Goal: Check status: Check status

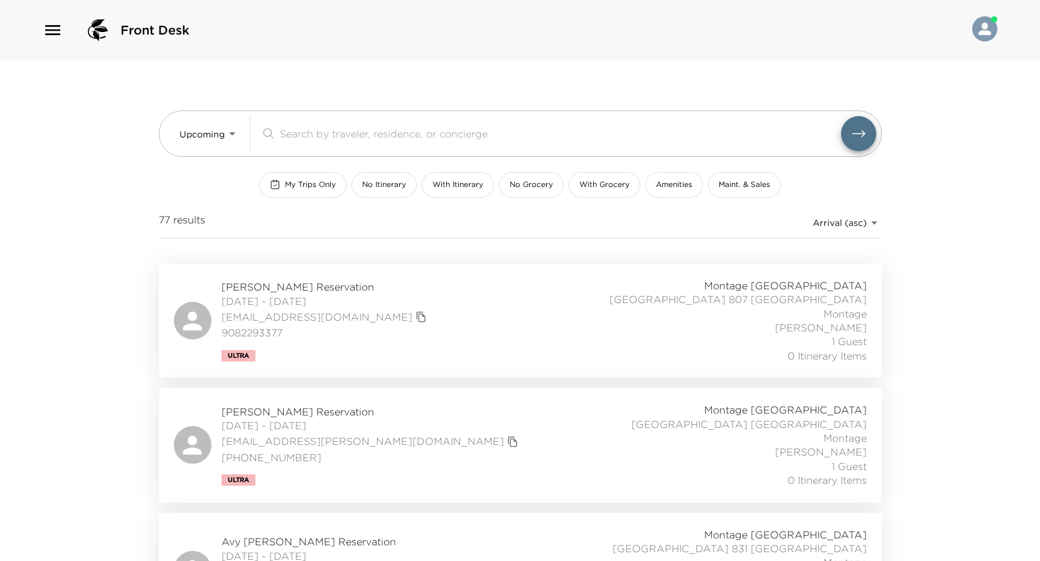
click at [431, 322] on div "[PERSON_NAME] Reservation [DATE] - [DATE] [EMAIL_ADDRESS][DOMAIN_NAME] 90822933…" at bounding box center [520, 321] width 693 height 84
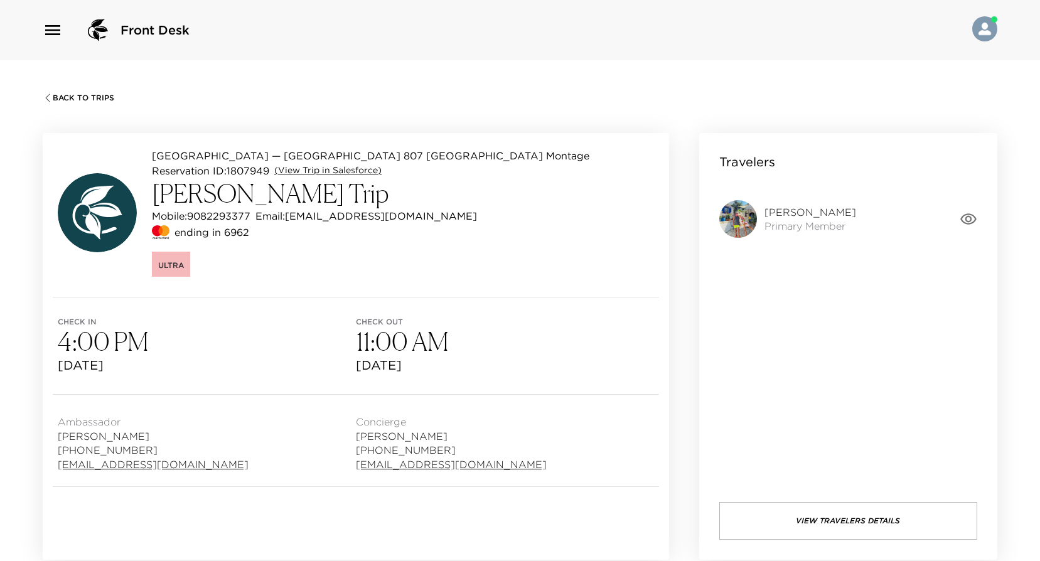
click at [361, 169] on link "(View Trip in Salesforce)" at bounding box center [327, 170] width 107 height 13
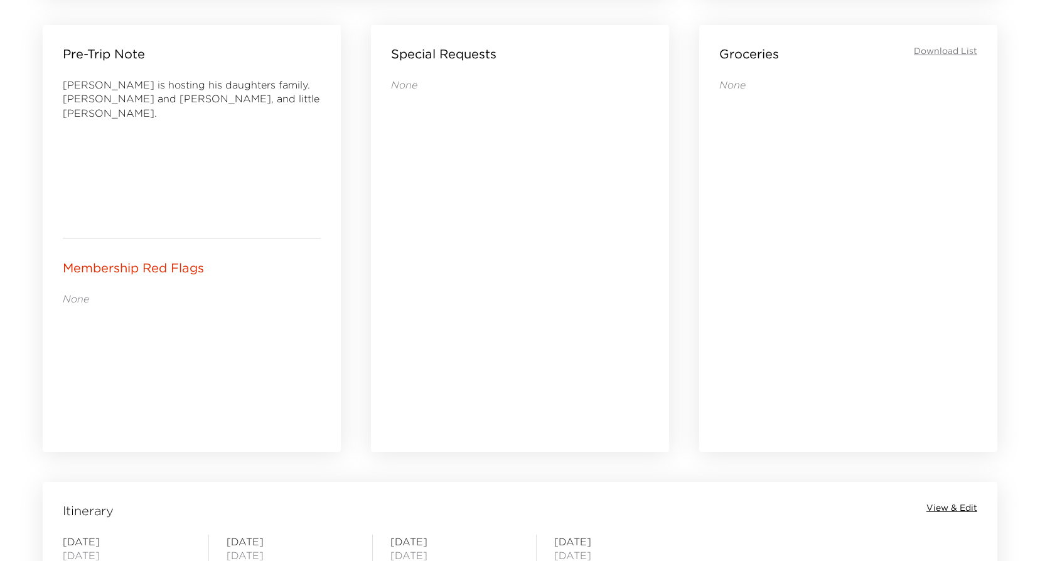
scroll to position [878, 0]
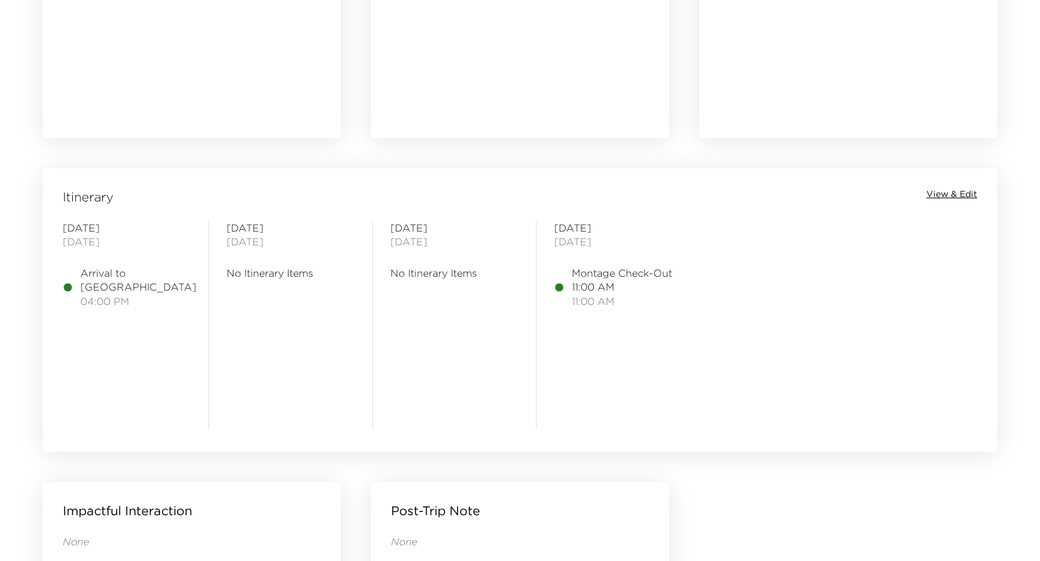
click at [955, 190] on span "View & Edit" at bounding box center [951, 194] width 51 height 13
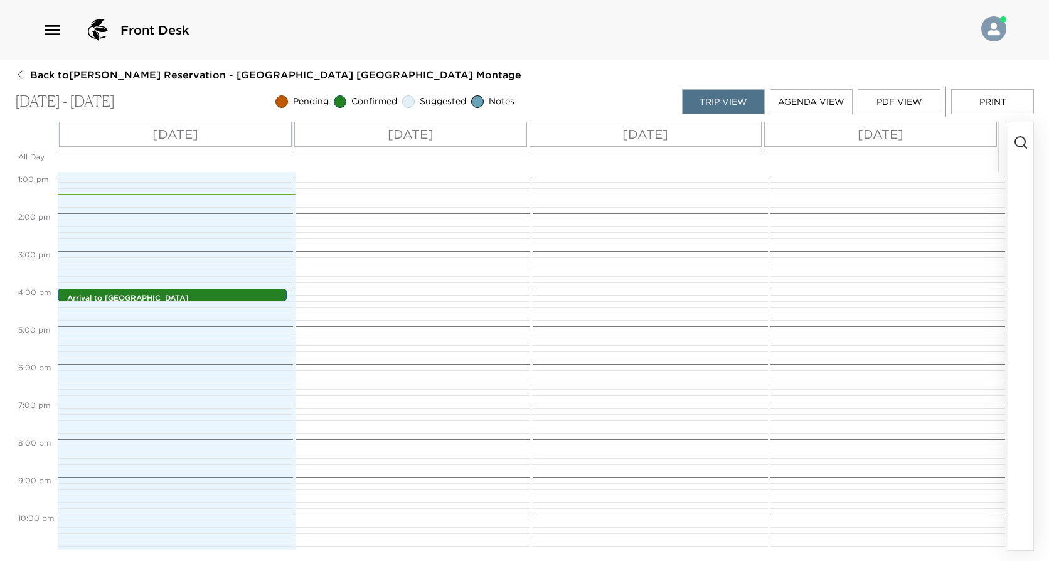
scroll to position [516, 0]
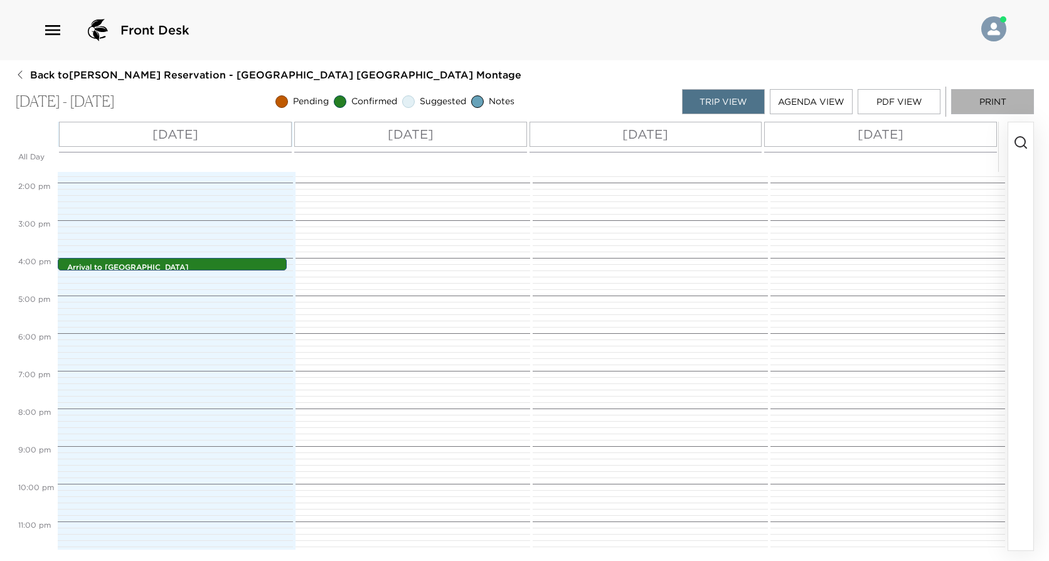
click at [974, 104] on button "Print" at bounding box center [992, 101] width 83 height 25
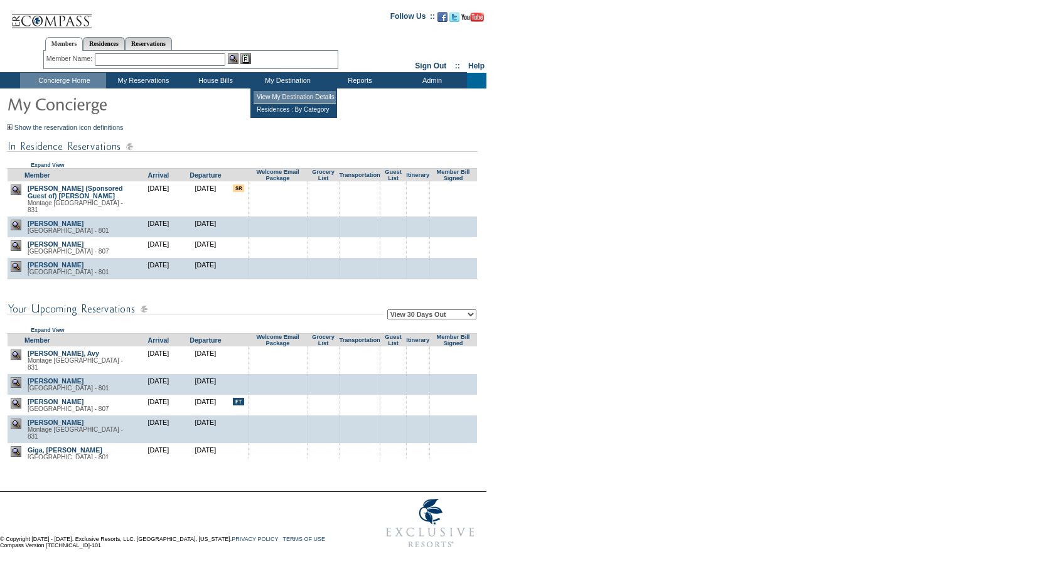
click at [277, 99] on td "View My Destination Details" at bounding box center [294, 97] width 82 height 13
